Goal: Communication & Community: Answer question/provide support

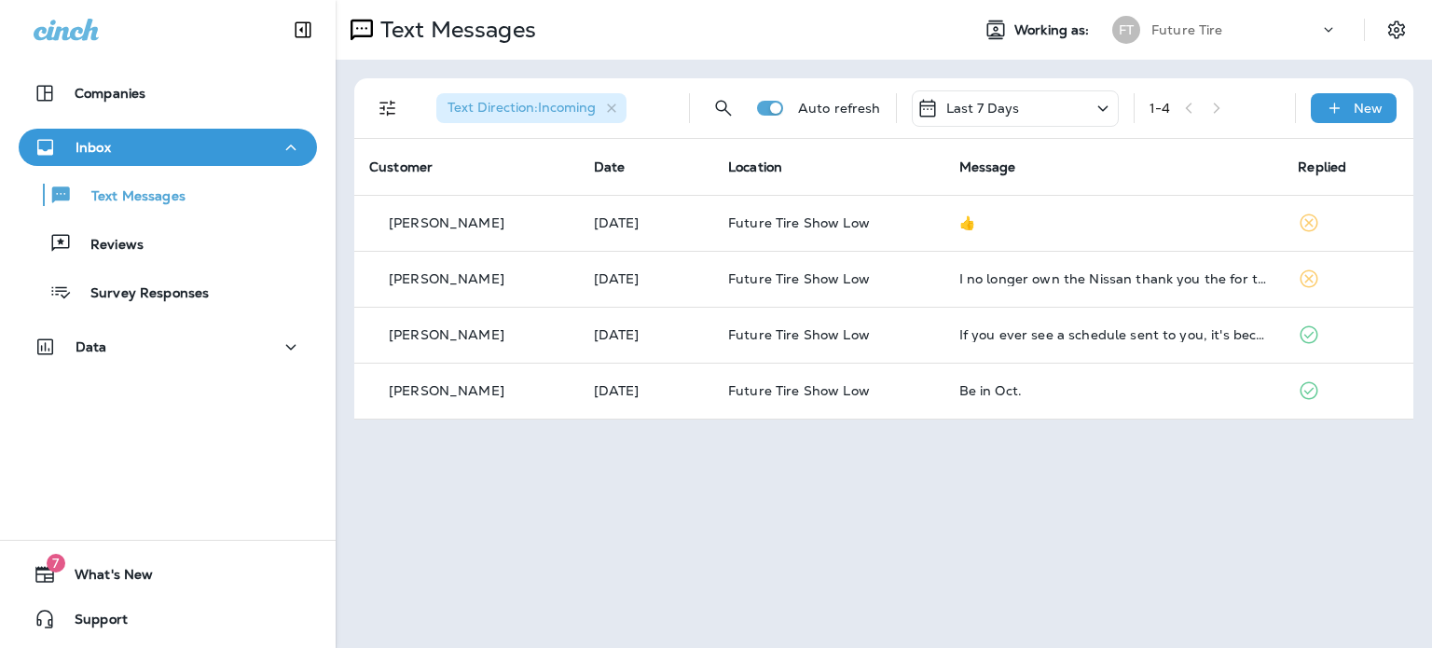
drag, startPoint x: 198, startPoint y: 469, endPoint x: 205, endPoint y: 462, distance: 10.6
click at [201, 465] on div "Companies Inbox Text Messages Reviews Survey Responses Data 7 What's New Support" at bounding box center [168, 324] width 336 height 648
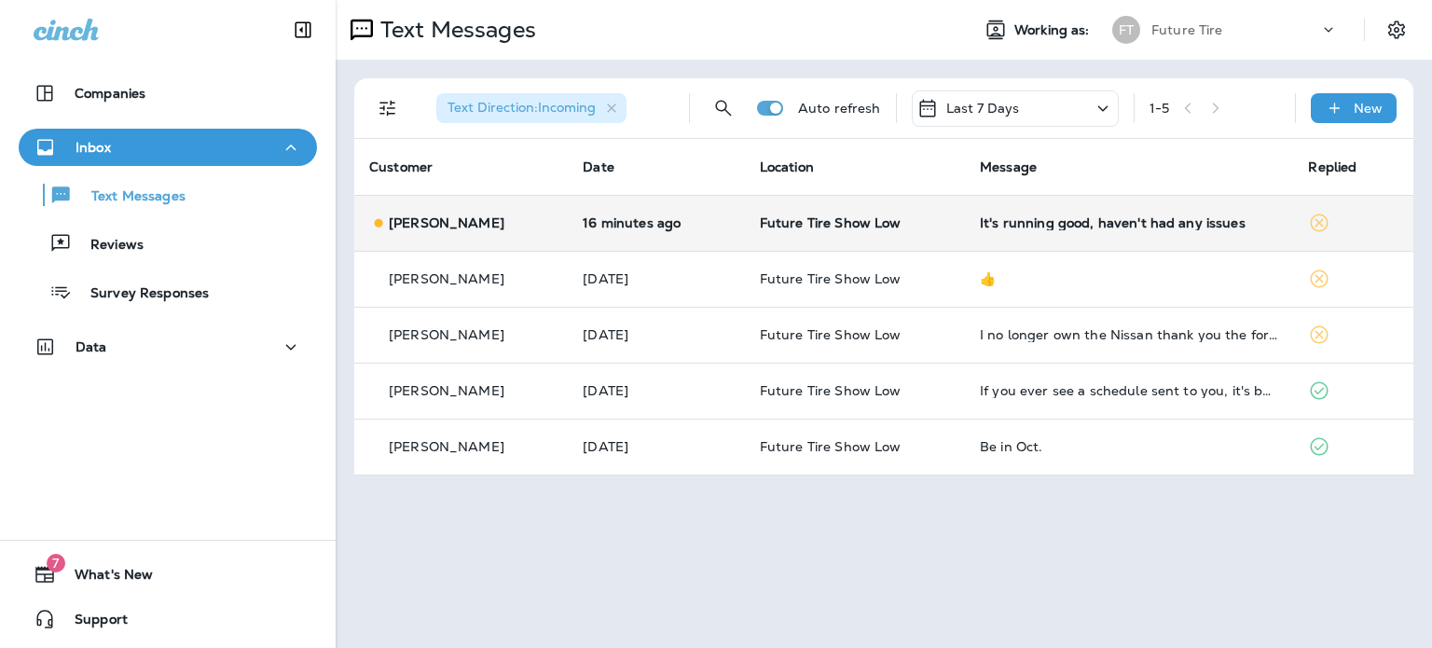
click at [518, 227] on div "[PERSON_NAME]" at bounding box center [461, 224] width 184 height 20
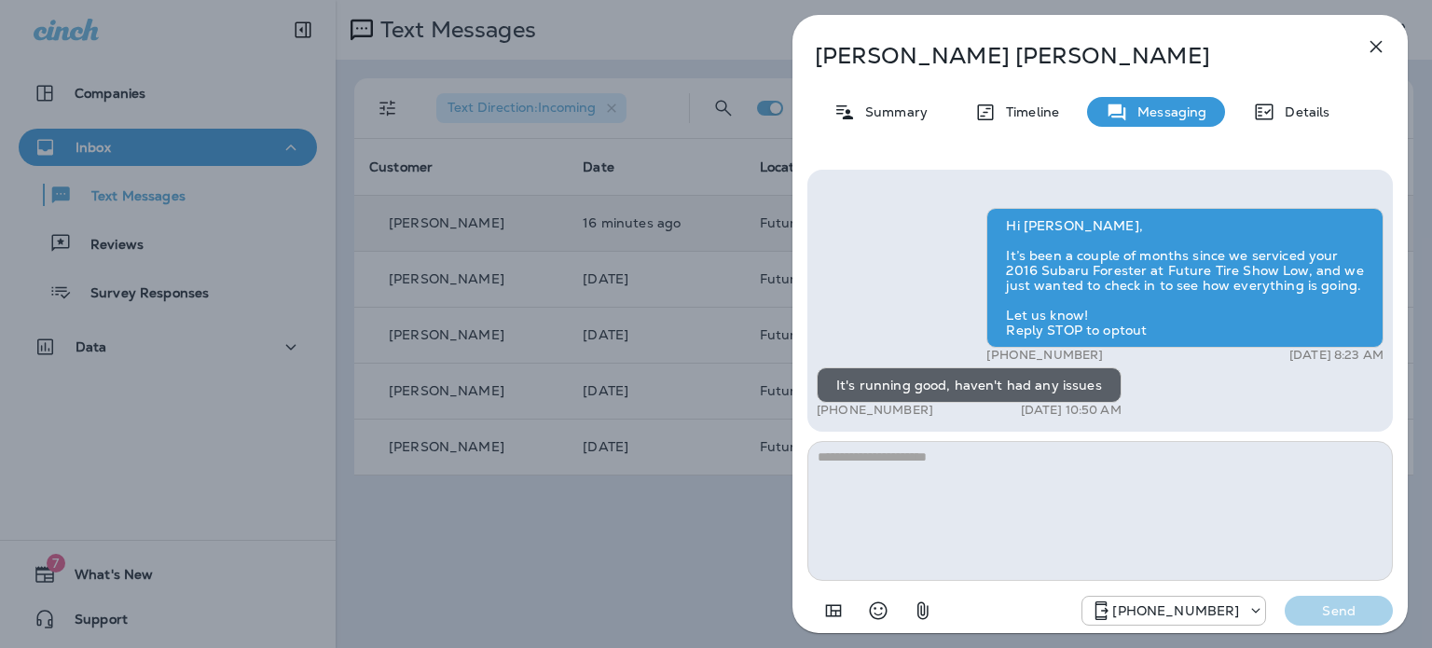
click at [947, 453] on textarea at bounding box center [1101, 511] width 586 height 140
type textarea "**********"
click at [1336, 603] on p "Send" at bounding box center [1339, 610] width 78 height 17
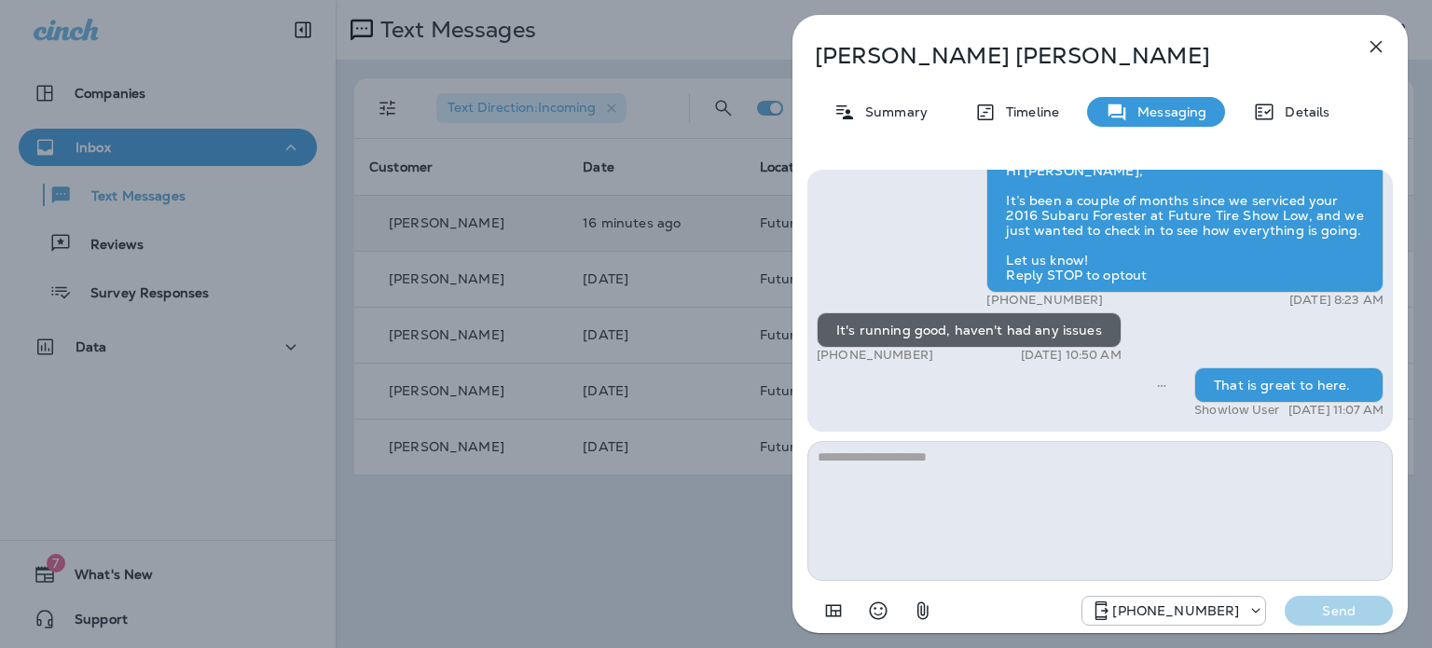
click at [1376, 44] on icon "button" at bounding box center [1376, 46] width 22 height 22
